Goal: Task Accomplishment & Management: Complete application form

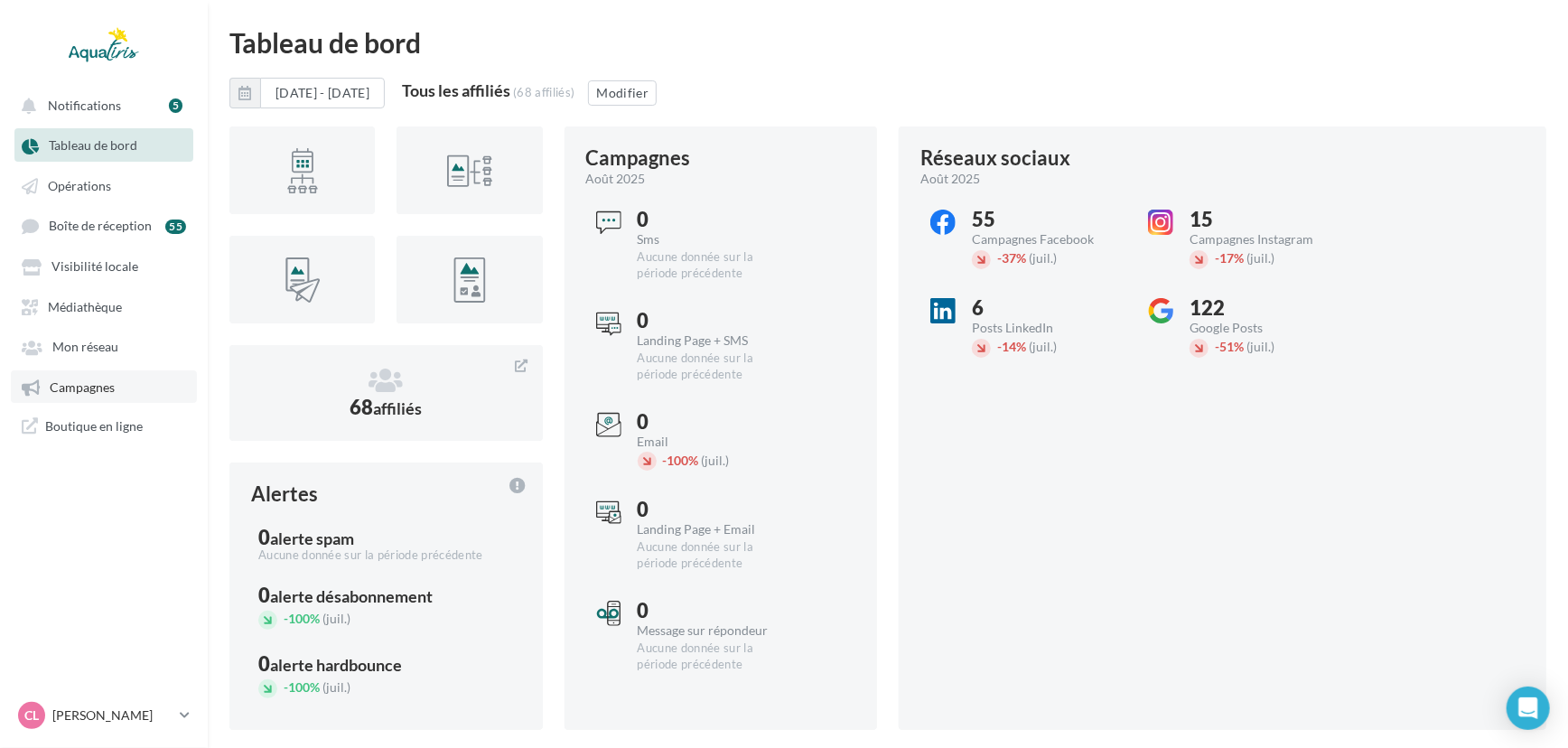
click at [107, 398] on link "Campagnes" at bounding box center [104, 387] width 186 height 33
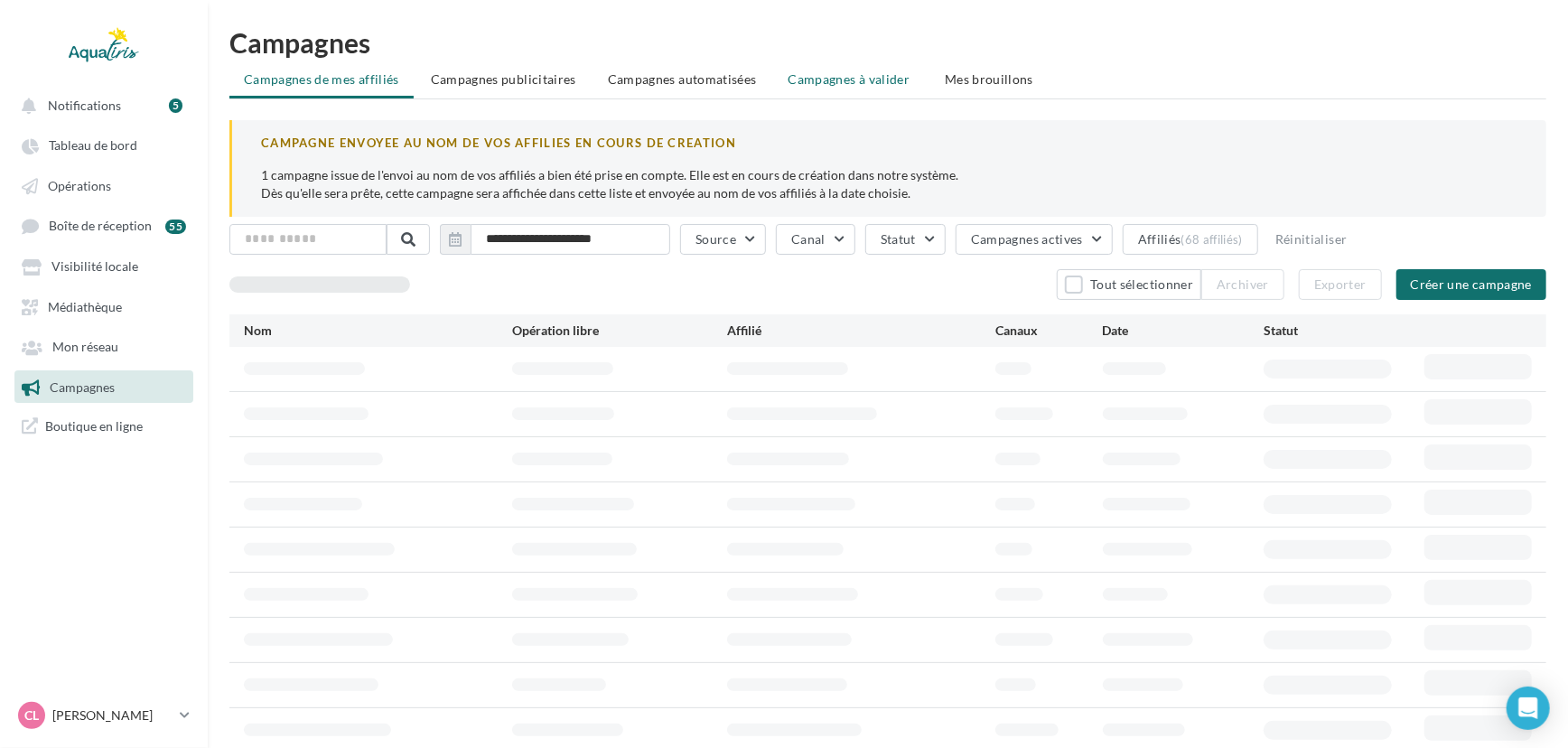
click at [864, 73] on span "Campagnes à valider" at bounding box center [849, 79] width 122 height 18
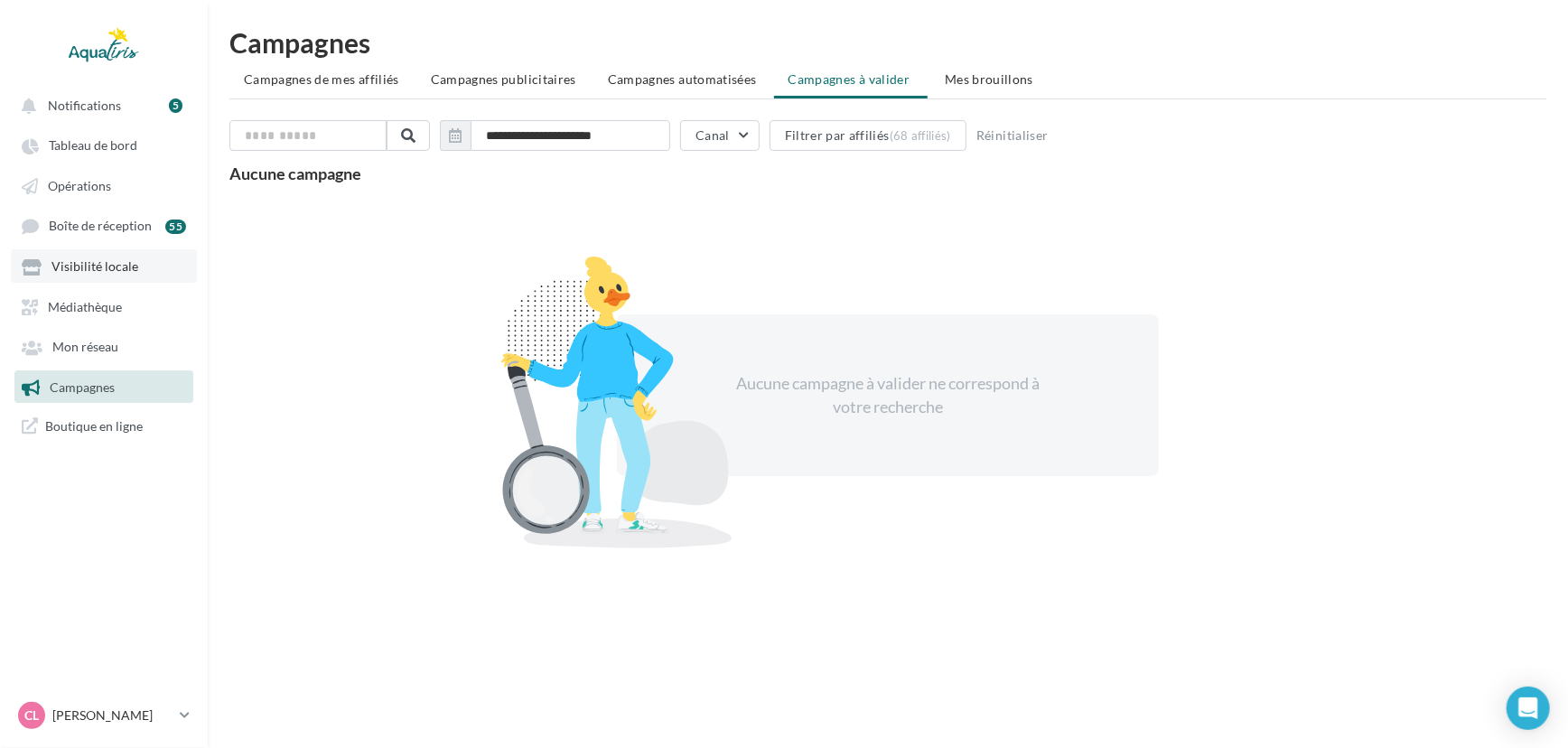
click at [122, 259] on link "Visibilité locale" at bounding box center [104, 265] width 186 height 33
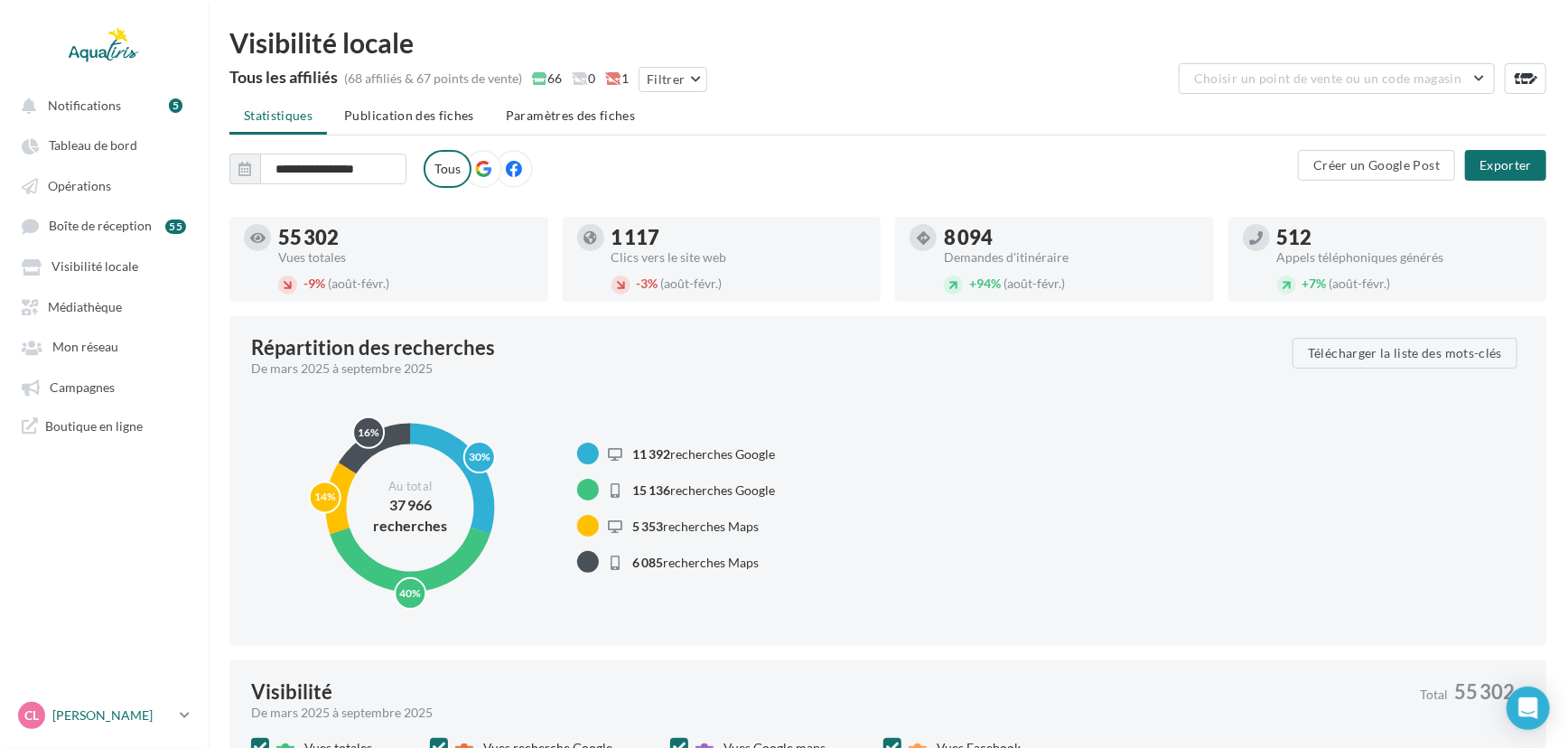
click at [154, 701] on link "CL Chloé Lallée chloe.lallee@aquatiris.fr" at bounding box center [104, 715] width 179 height 34
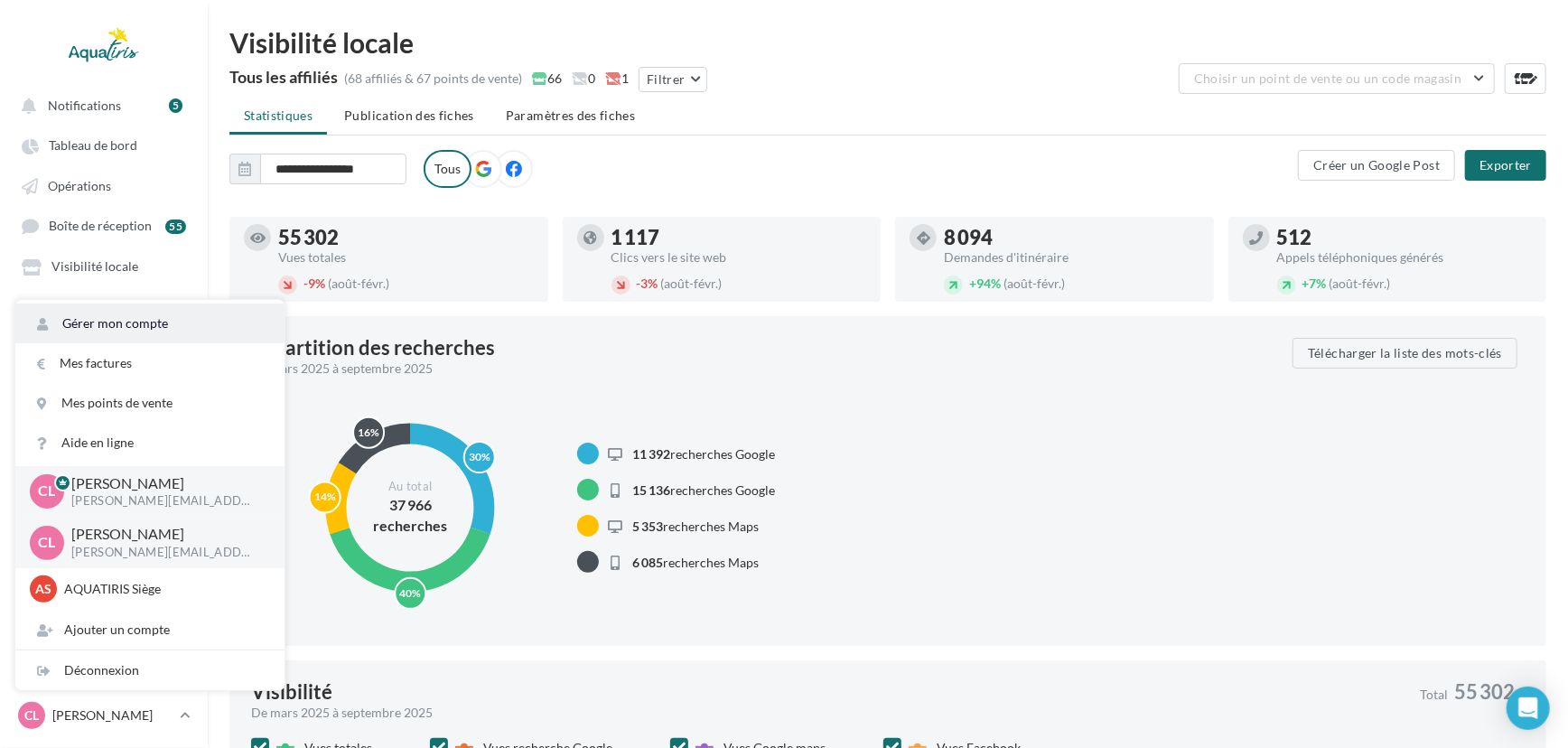
click at [145, 315] on link "Gérer mon compte" at bounding box center [150, 323] width 269 height 40
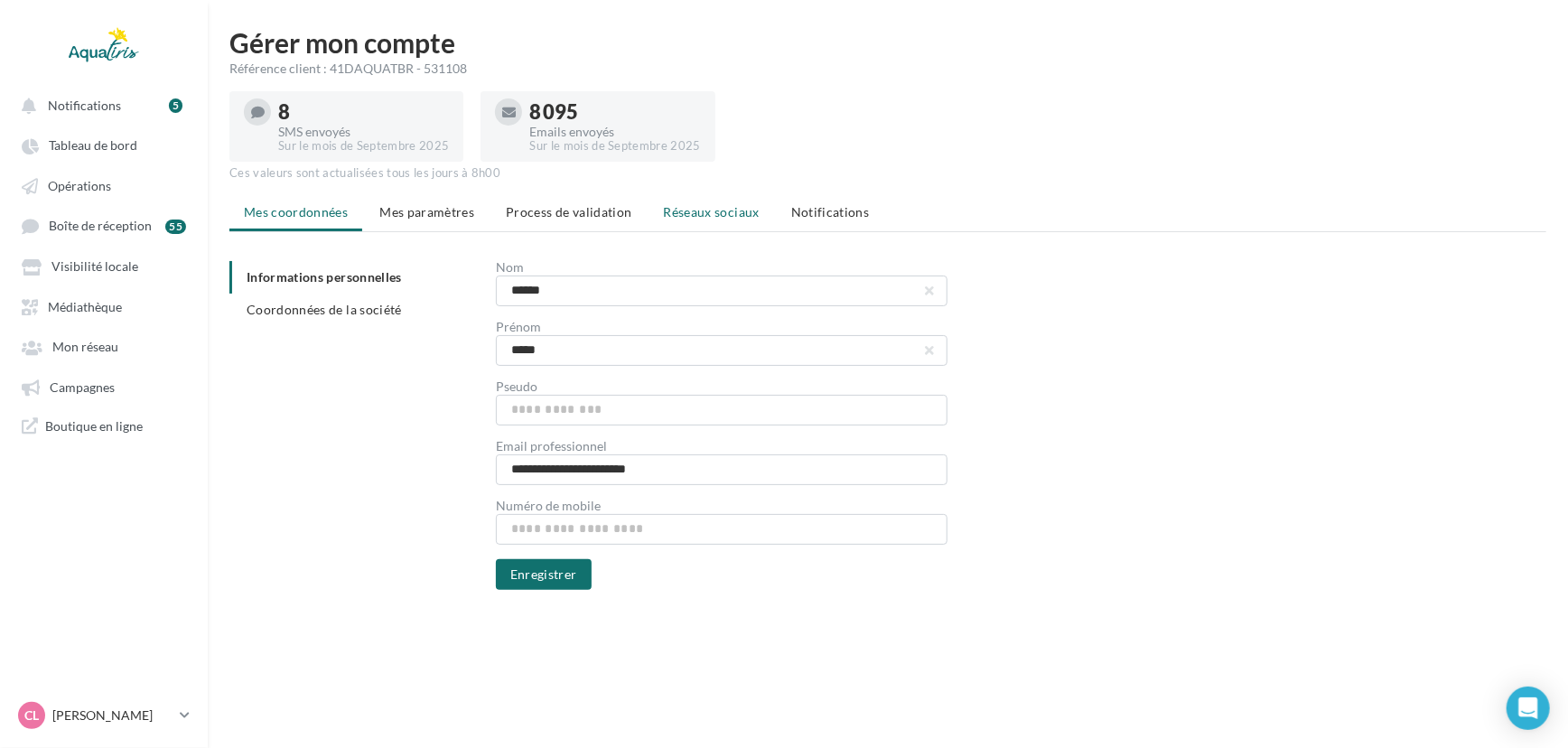
click at [704, 205] on span "Réseaux sociaux" at bounding box center [711, 212] width 96 height 16
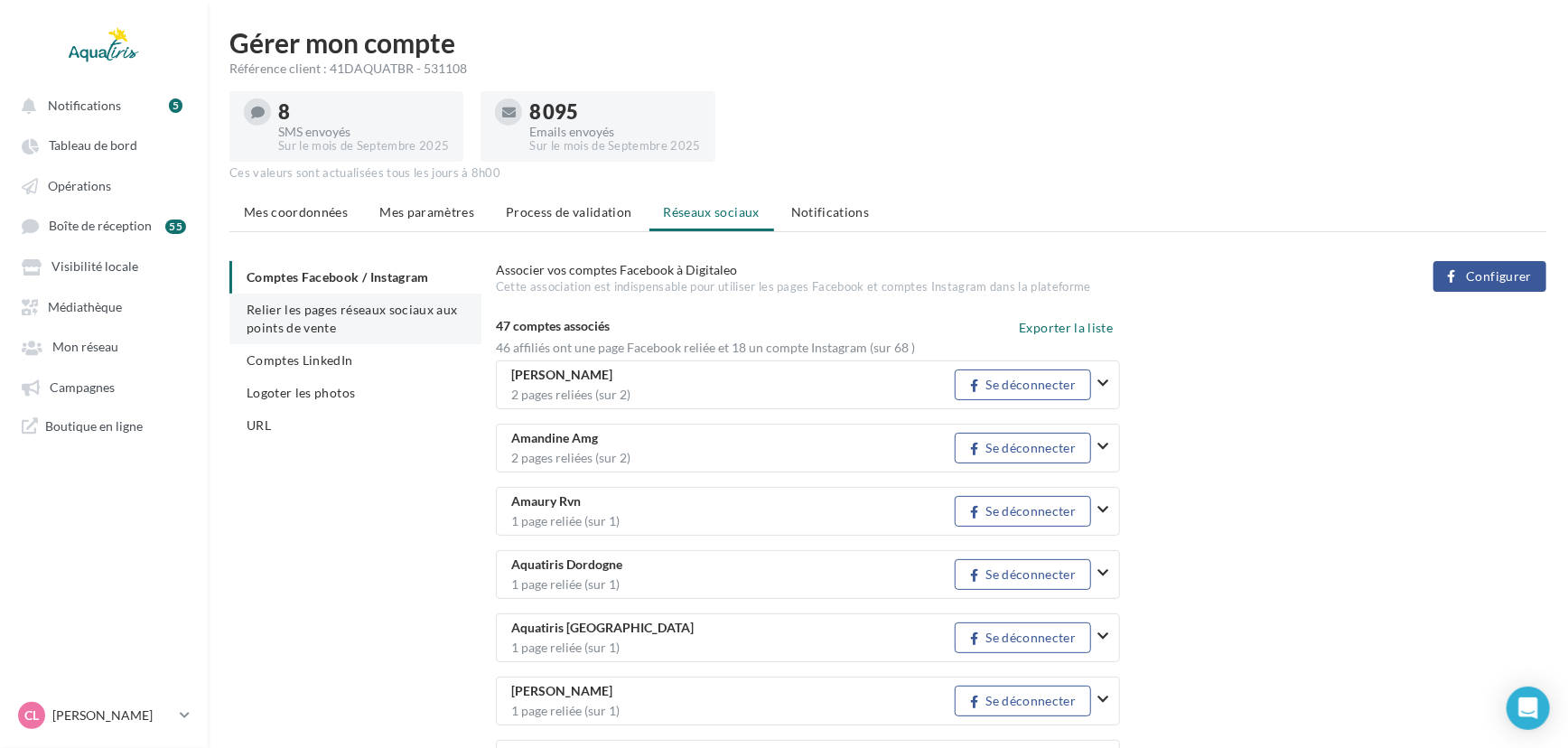
click at [303, 318] on li "Relier les pages réseaux sociaux aux points de vente" at bounding box center [355, 319] width 252 height 50
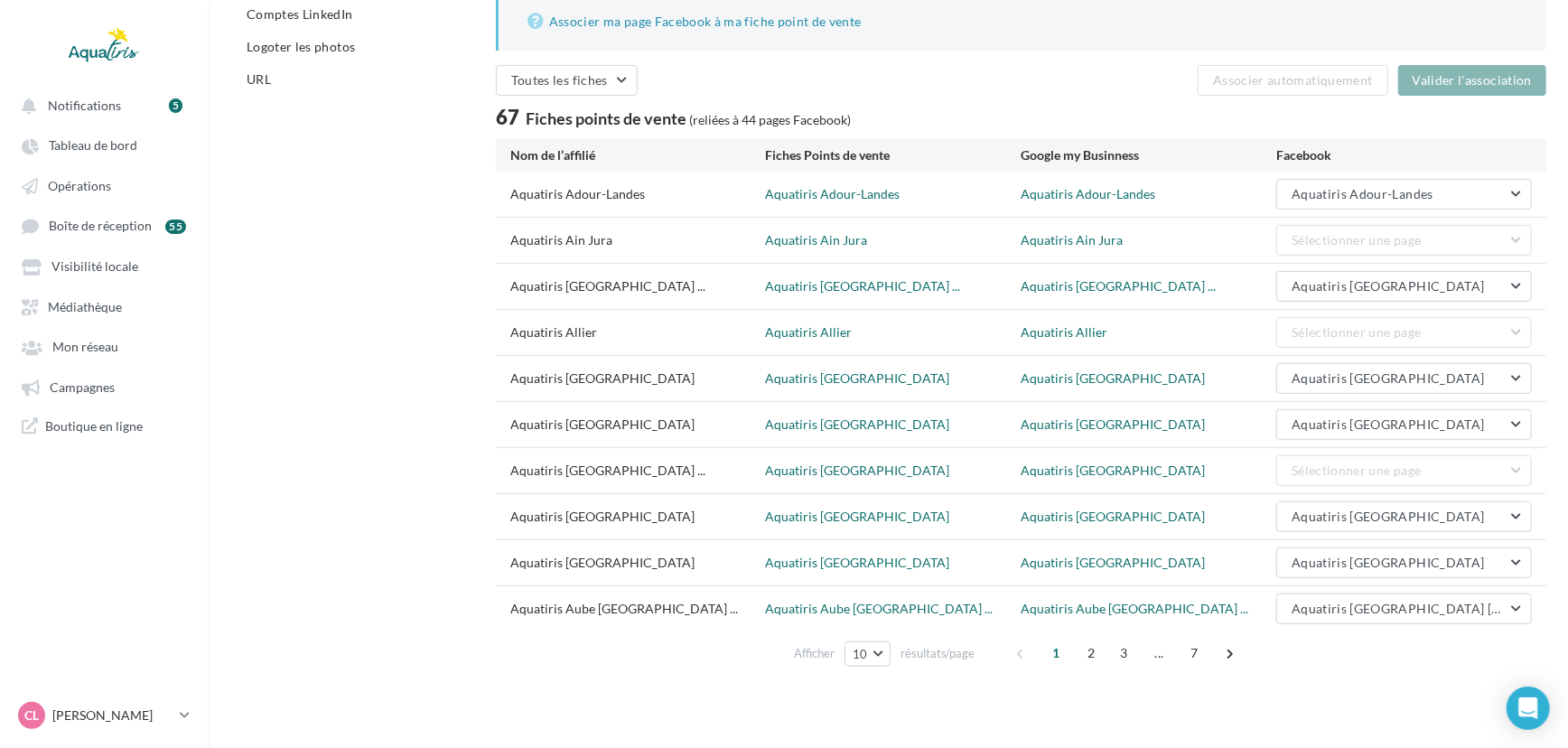
scroll to position [349, 0]
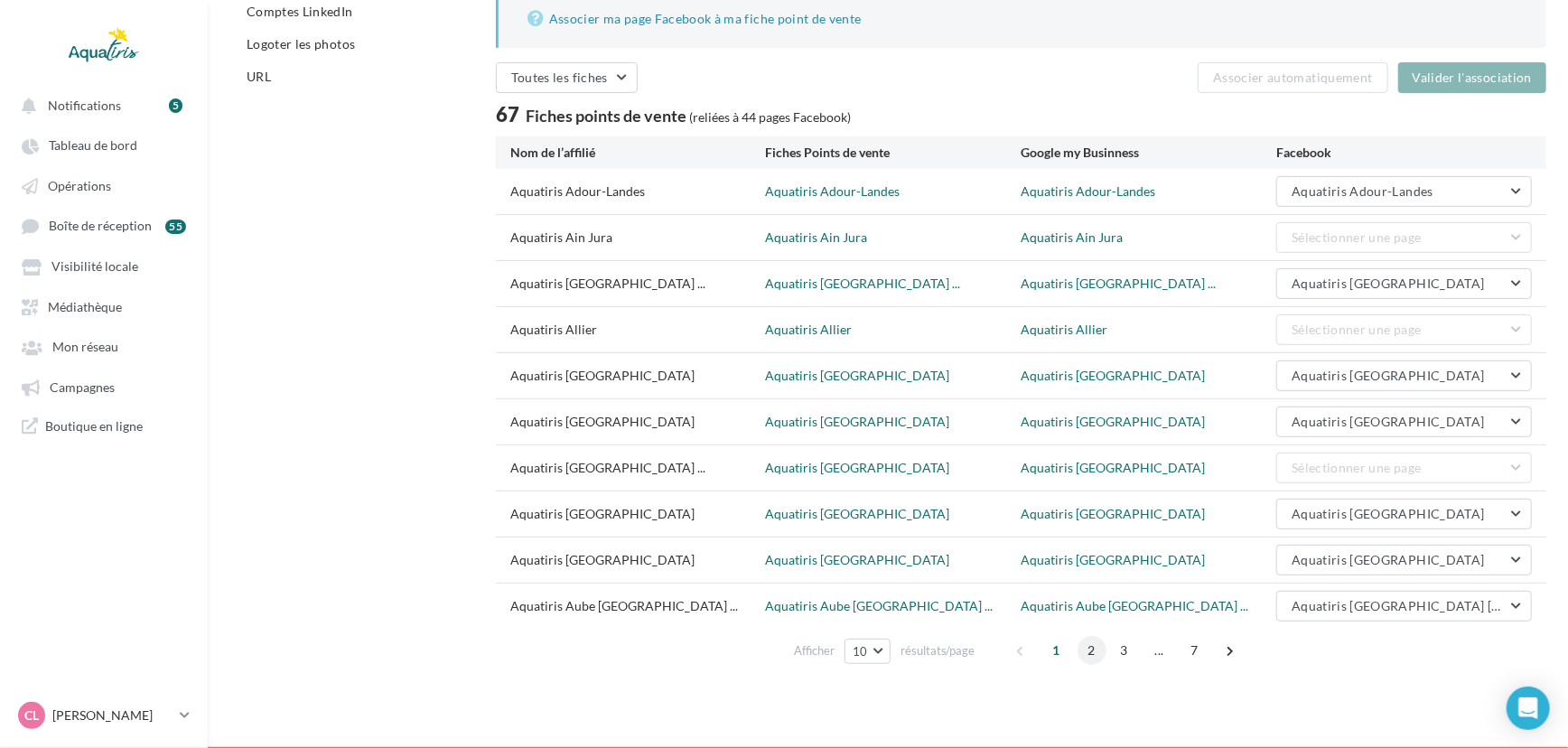
click at [1092, 651] on span "2" at bounding box center [1092, 651] width 29 height 29
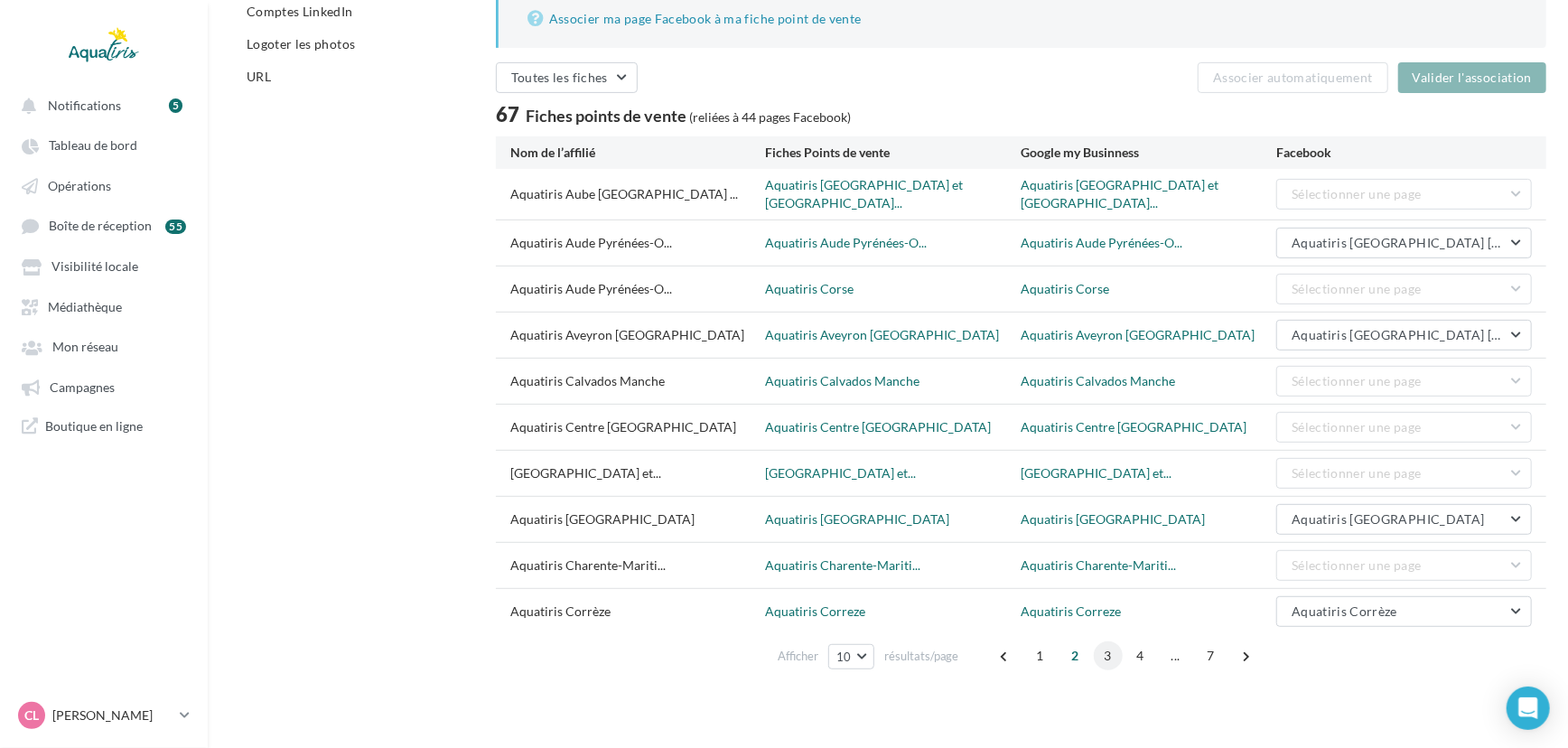
click at [1117, 650] on span "3" at bounding box center [1108, 656] width 29 height 29
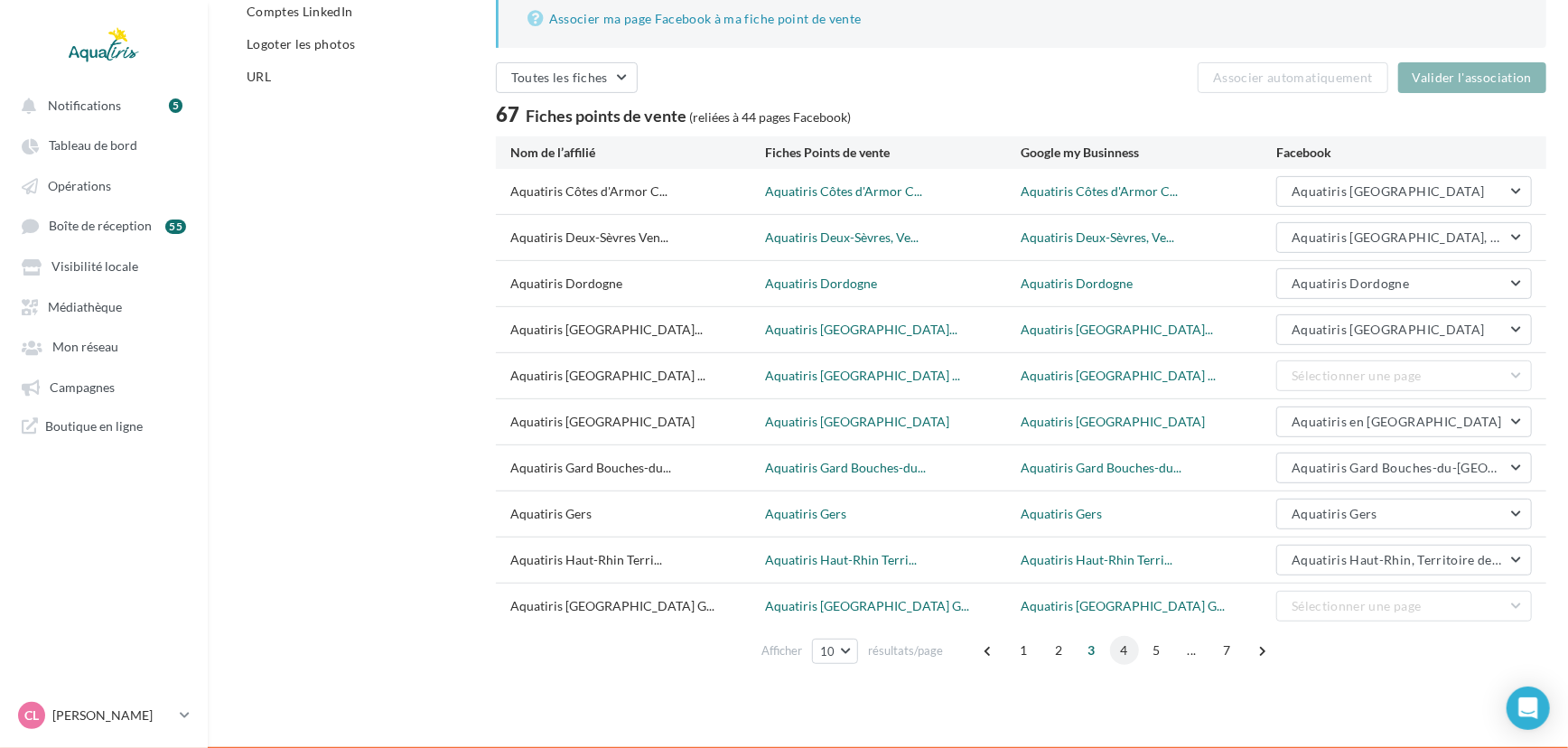
click at [1111, 648] on span "4" at bounding box center [1124, 651] width 29 height 29
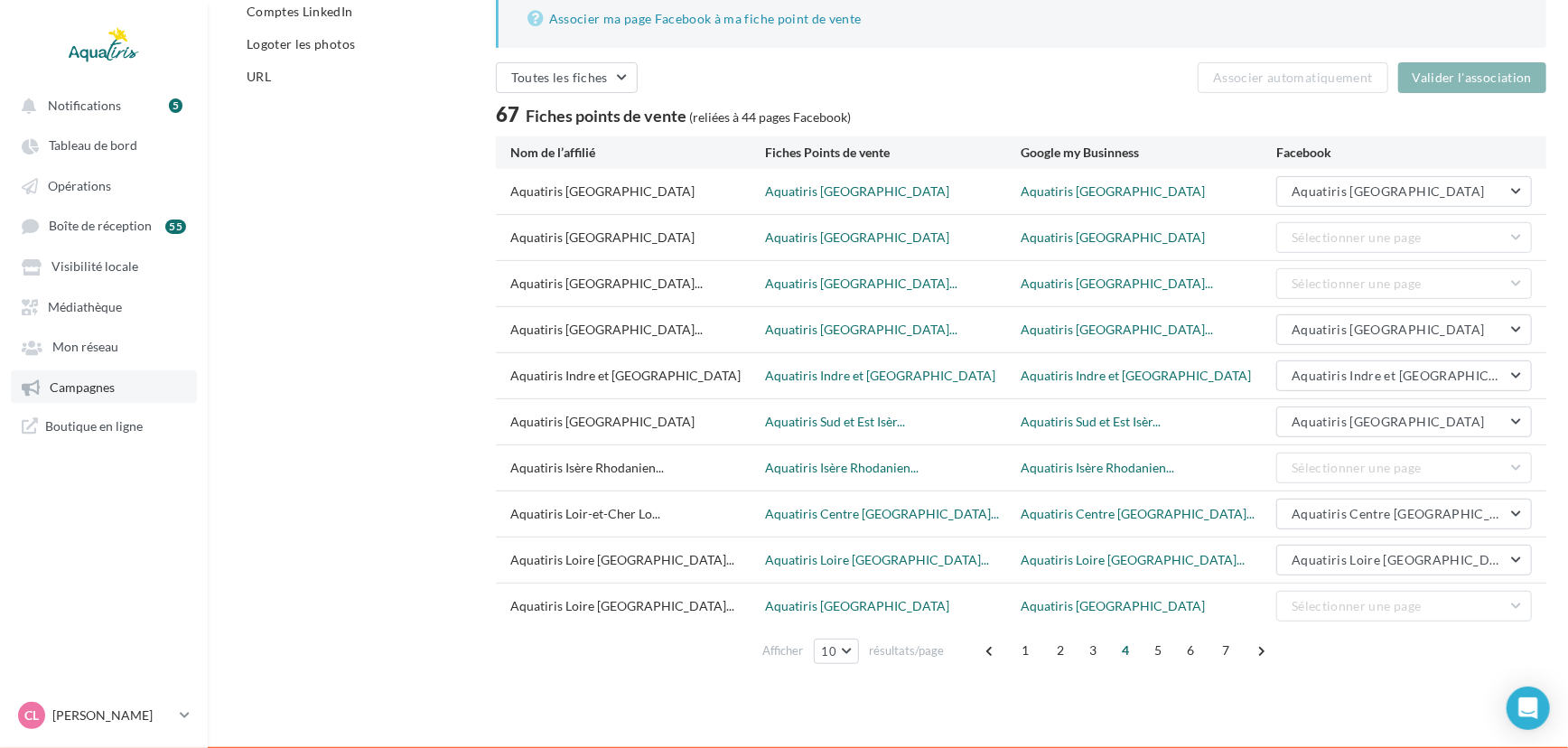
click at [112, 392] on span "Campagnes" at bounding box center [81, 388] width 65 height 16
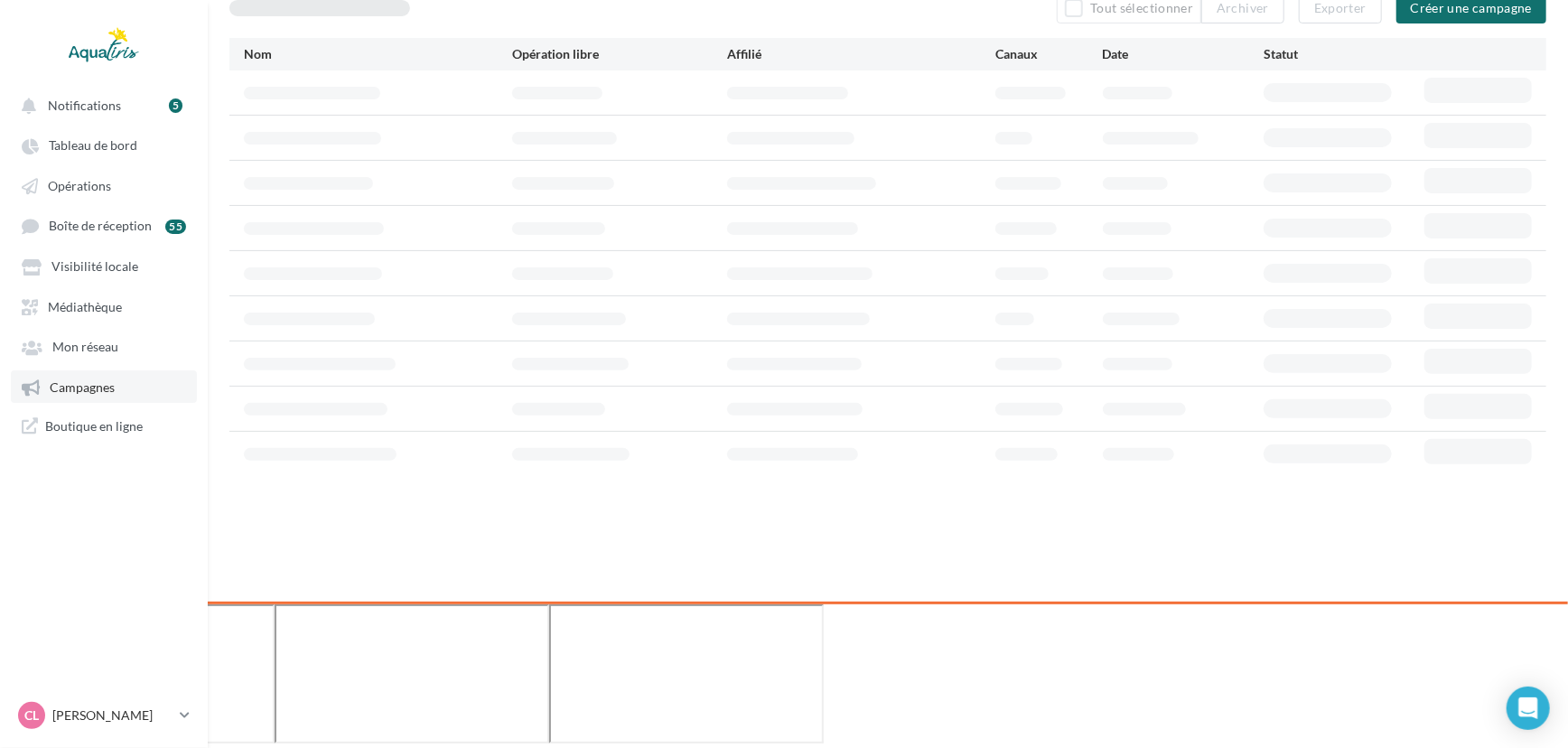
scroll to position [28, 0]
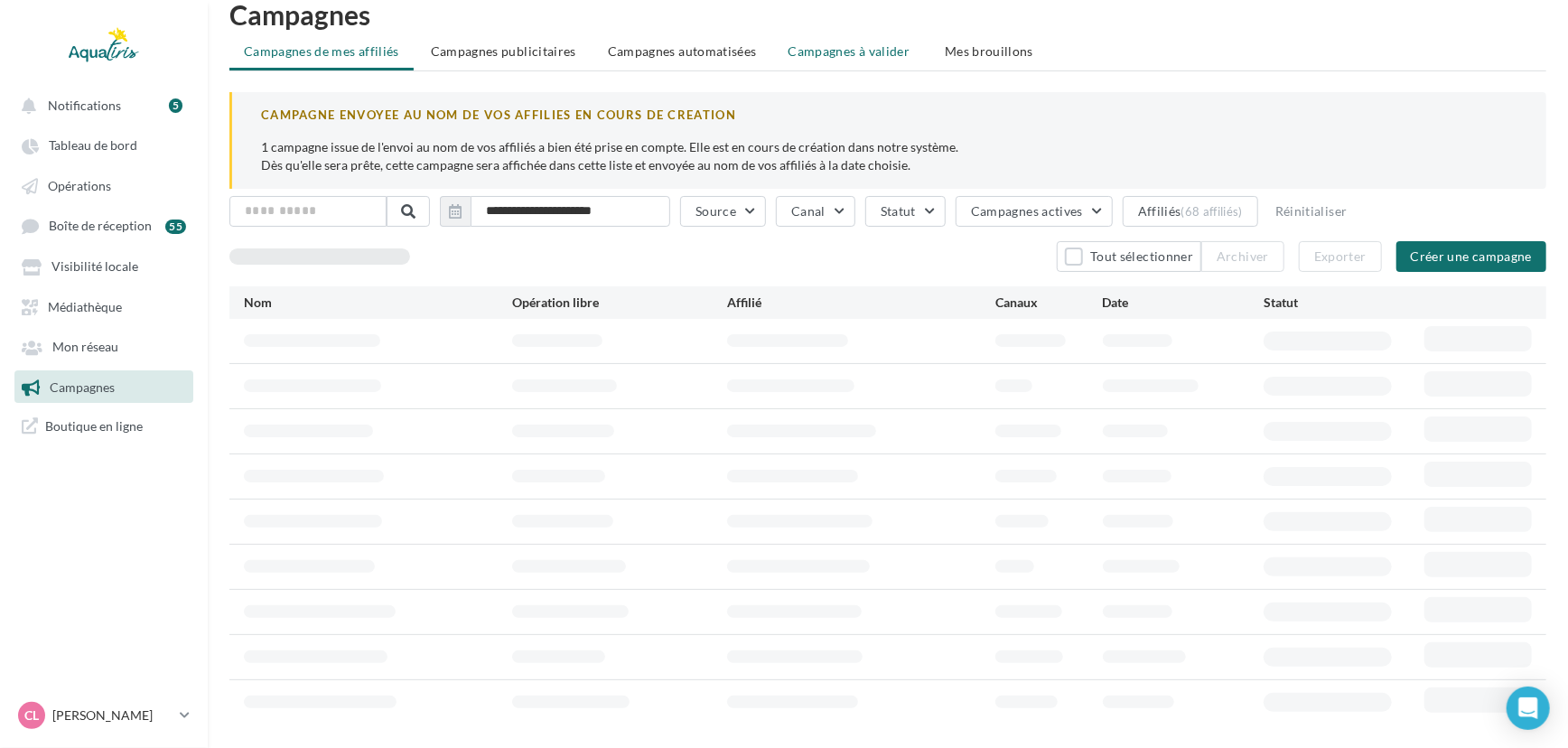
click at [850, 47] on span "Campagnes à valider" at bounding box center [849, 51] width 122 height 18
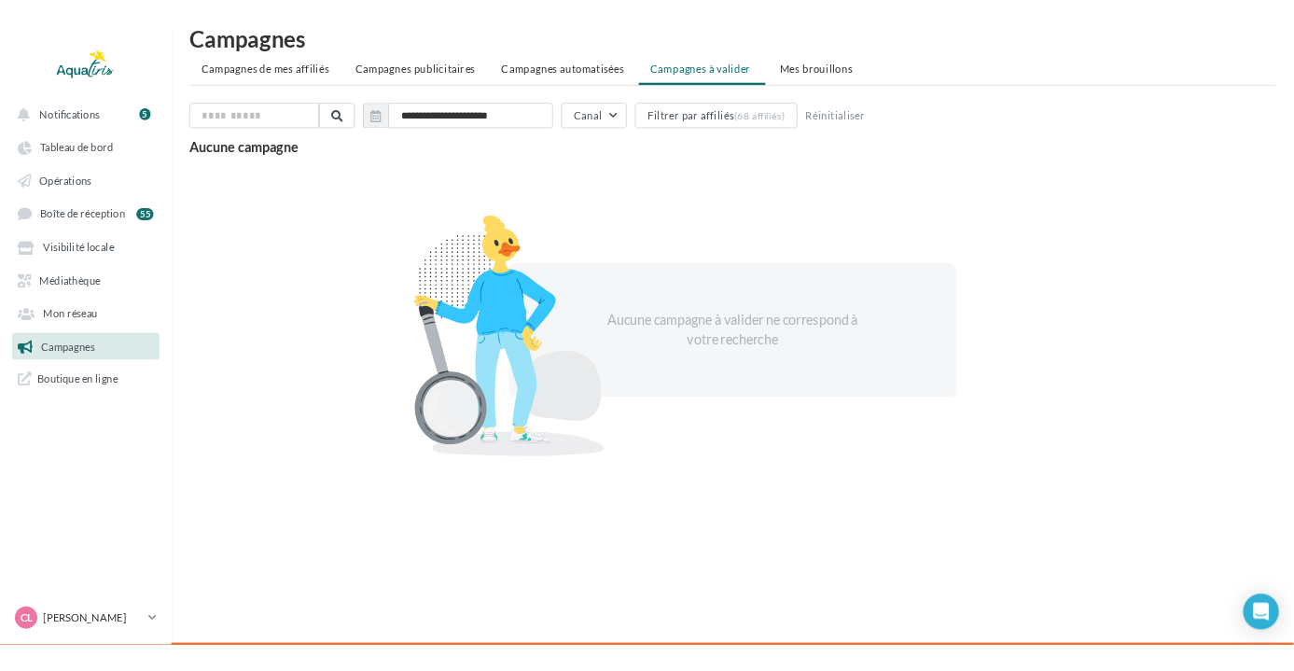
scroll to position [30, 0]
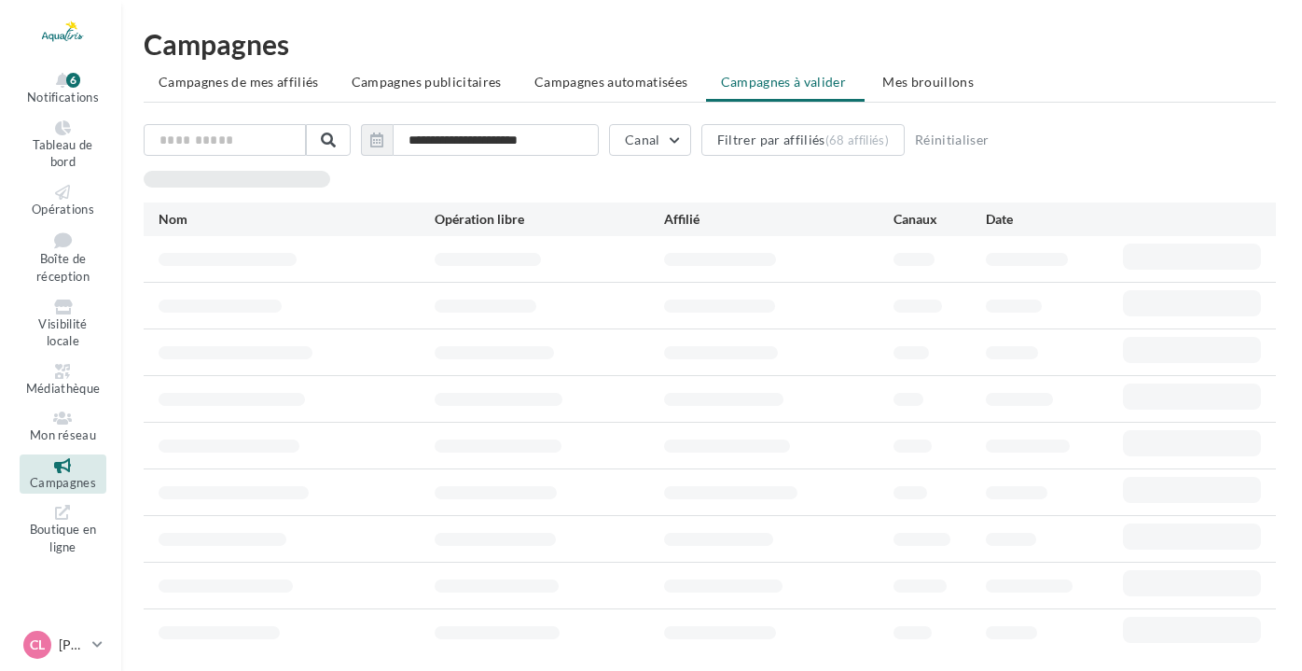
scroll to position [30, 0]
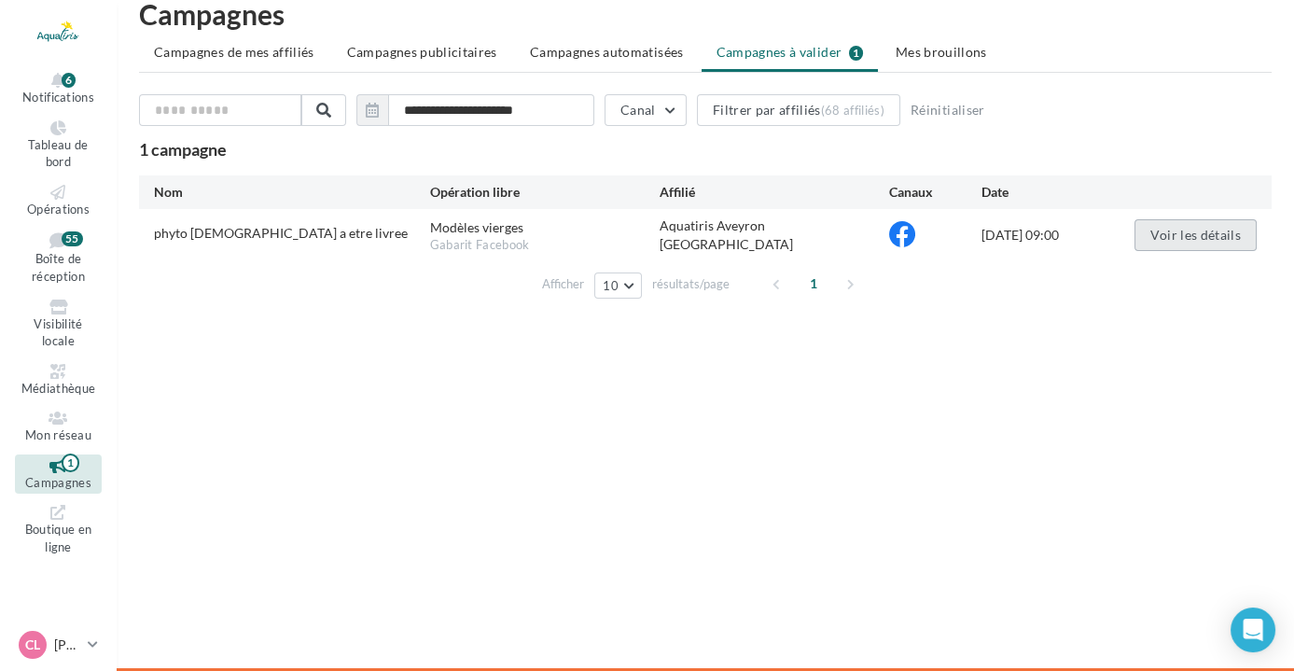
click at [1206, 253] on div "phyto prete a etre livree Modèles vierges Gabarit Facebook Aquatiris Aveyron Lo…" at bounding box center [705, 235] width 1132 height 52
click at [1204, 235] on button "Voir les détails" at bounding box center [1195, 235] width 122 height 32
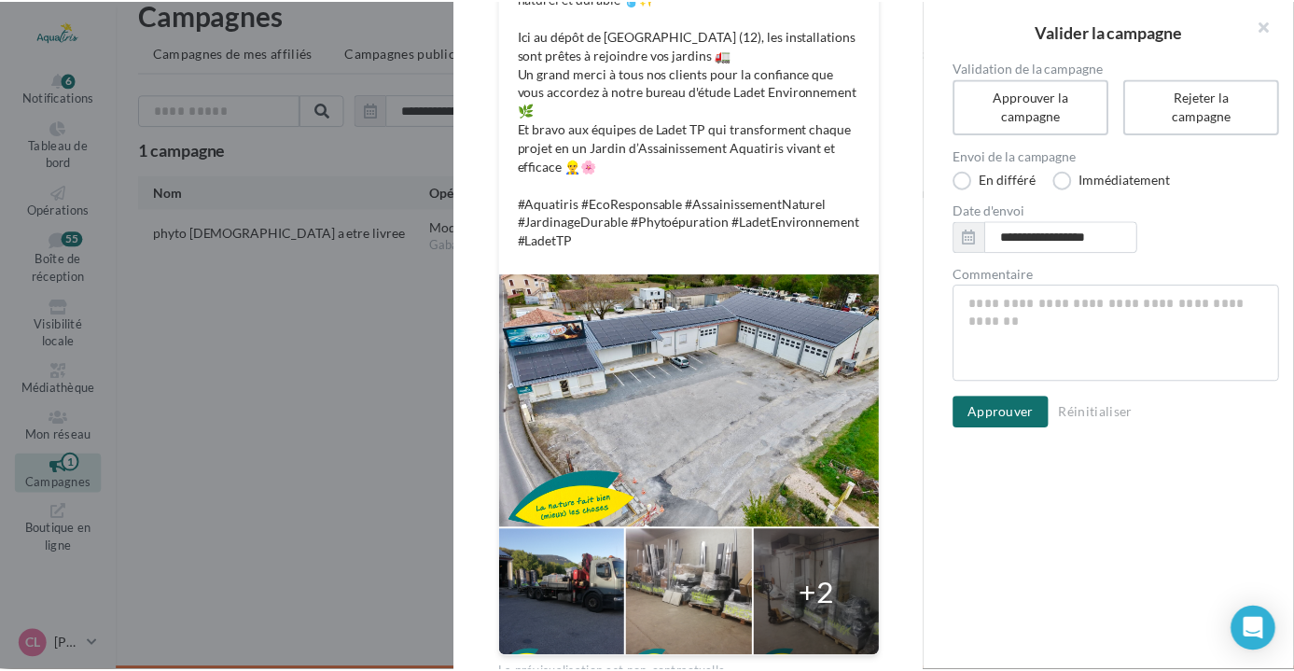
scroll to position [408, 0]
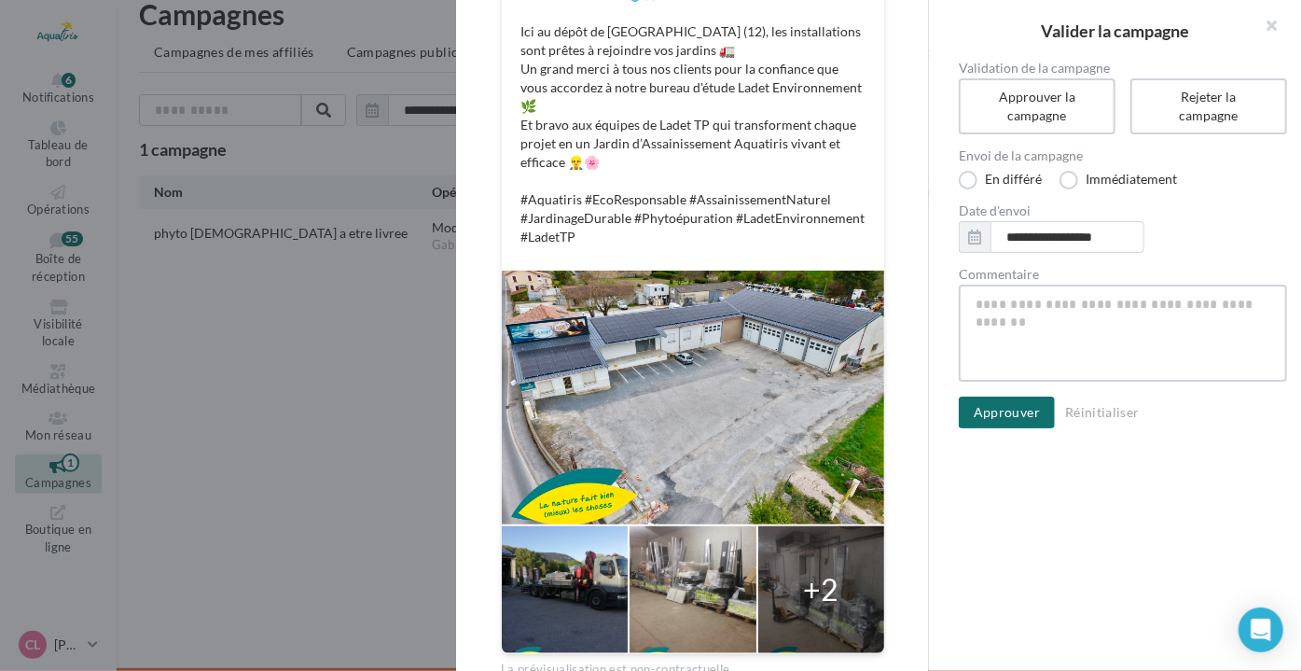
click at [1064, 307] on textarea "Commentaire" at bounding box center [1123, 332] width 328 height 97
click at [1004, 422] on button "Approuver" at bounding box center [1007, 412] width 96 height 32
